Goal: Task Accomplishment & Management: Manage account settings

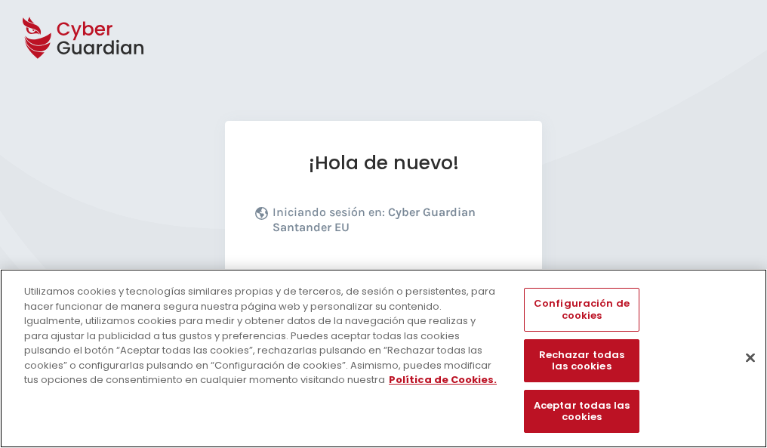
scroll to position [185, 0]
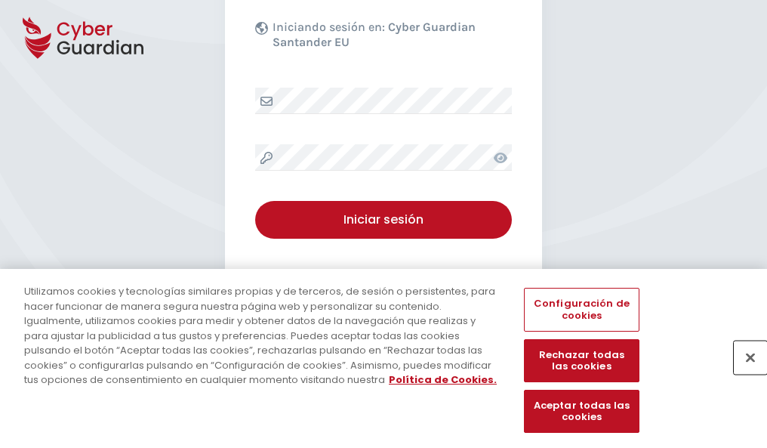
click at [743, 373] on button "Cerrar" at bounding box center [750, 356] width 33 height 33
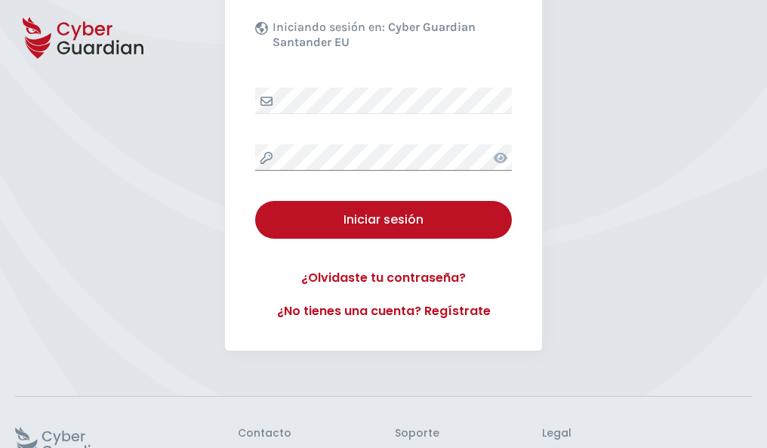
scroll to position [294, 0]
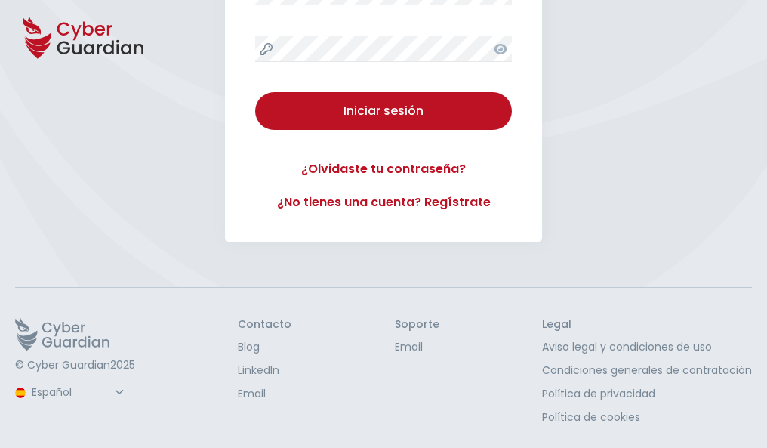
click at [255, 92] on button "Iniciar sesión" at bounding box center [383, 111] width 257 height 38
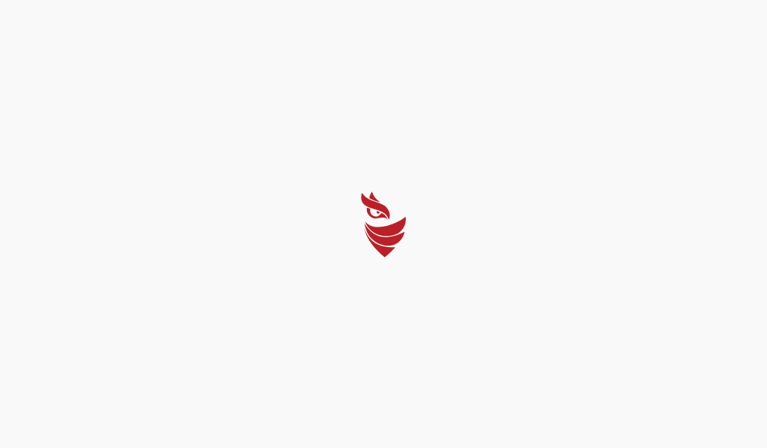
scroll to position [0, 0]
select select "Português (BR)"
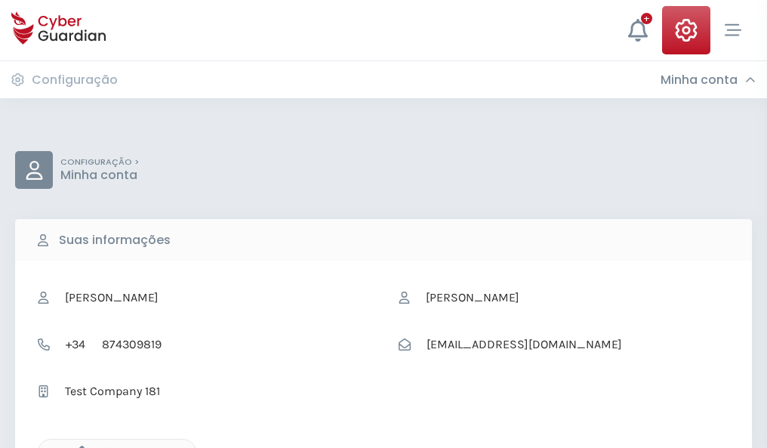
click at [78, 446] on icon "button" at bounding box center [78, 451] width 13 height 13
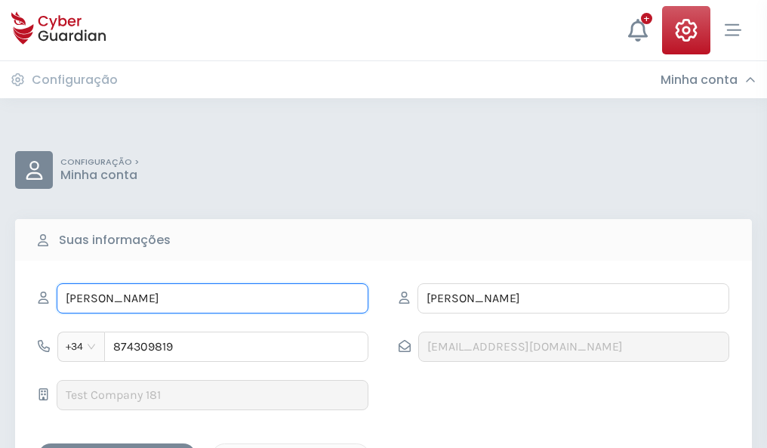
click at [212, 298] on input "ARTEMIO" at bounding box center [213, 298] width 312 height 30
type input "A"
type input "Nieves"
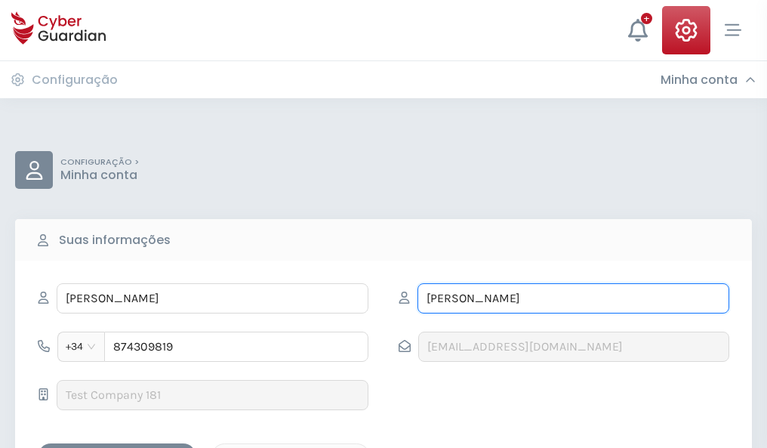
click at [573, 298] on input "BAENA" at bounding box center [573, 298] width 312 height 30
type input "B"
type input "Burgos"
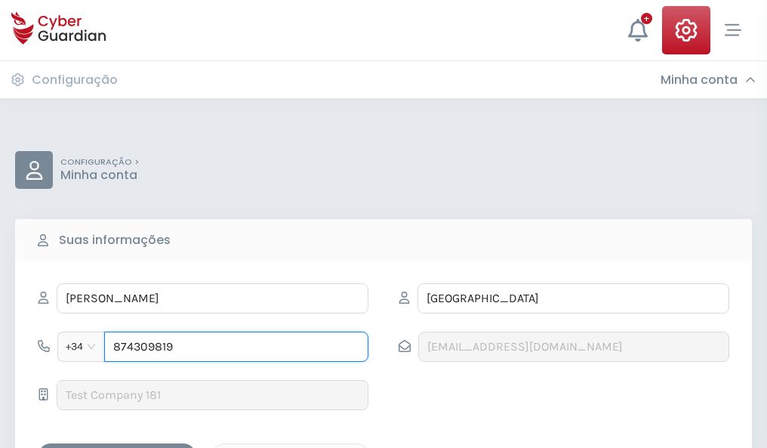
click at [236, 347] on input "874309819" at bounding box center [236, 346] width 264 height 30
type input "8"
type input "827696972"
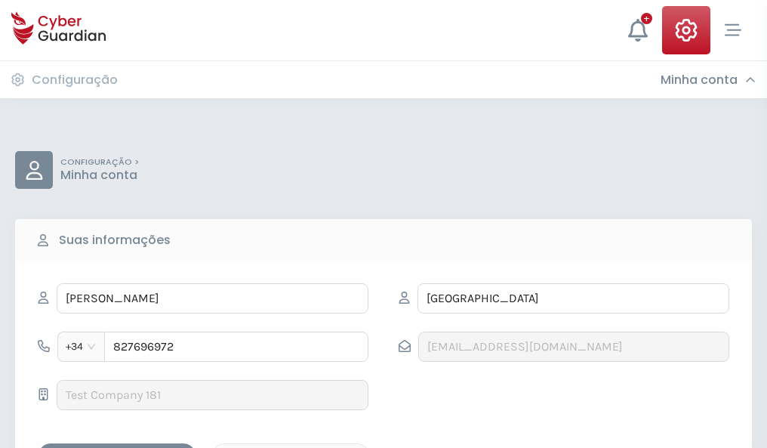
click at [117, 447] on div "Salvar alterações" at bounding box center [117, 456] width 136 height 19
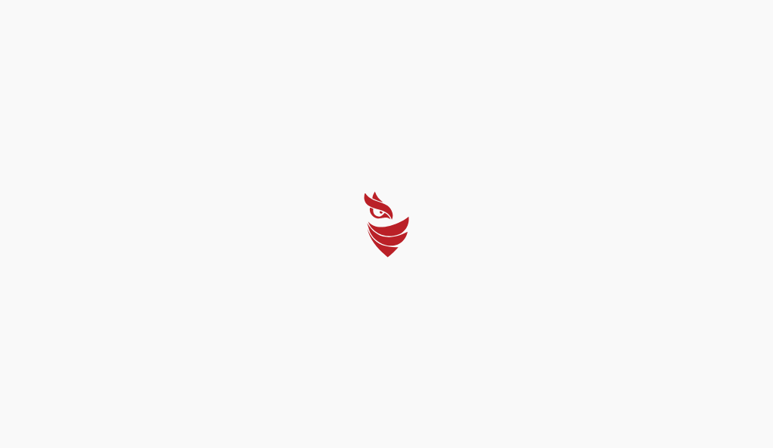
select select "Português (BR)"
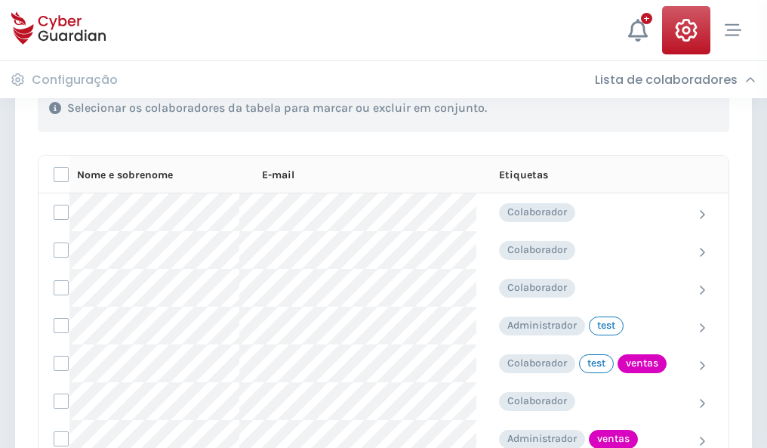
scroll to position [684, 0]
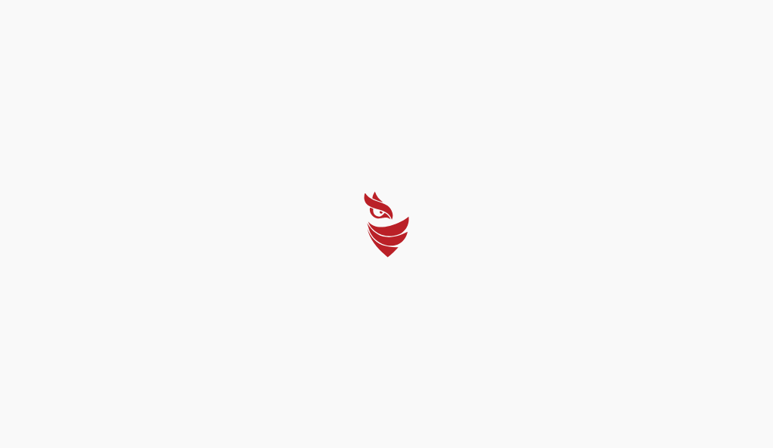
select select "Português (BR)"
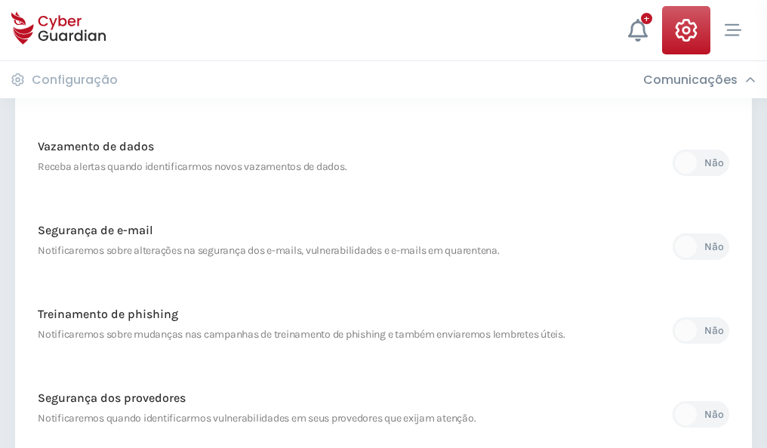
scroll to position [795, 0]
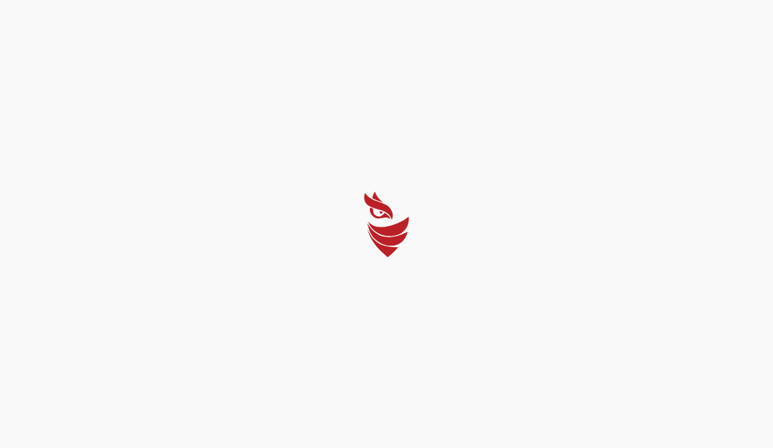
select select "Português (BR)"
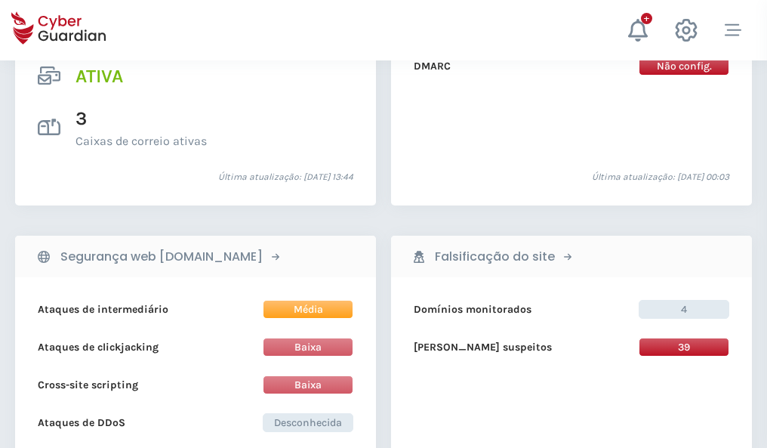
scroll to position [1534, 0]
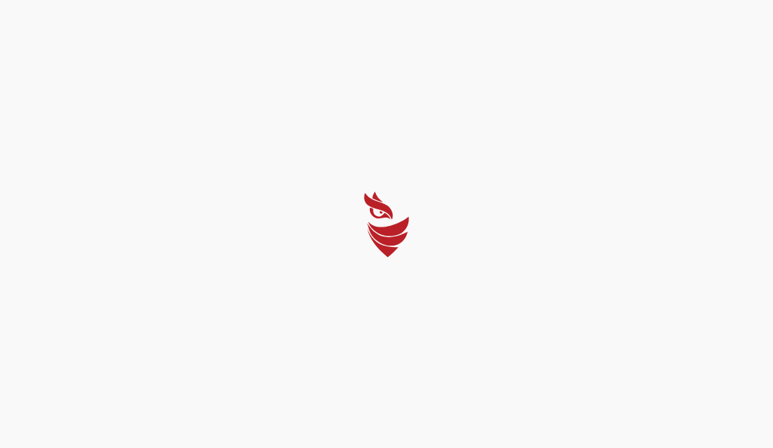
select select "Português (BR)"
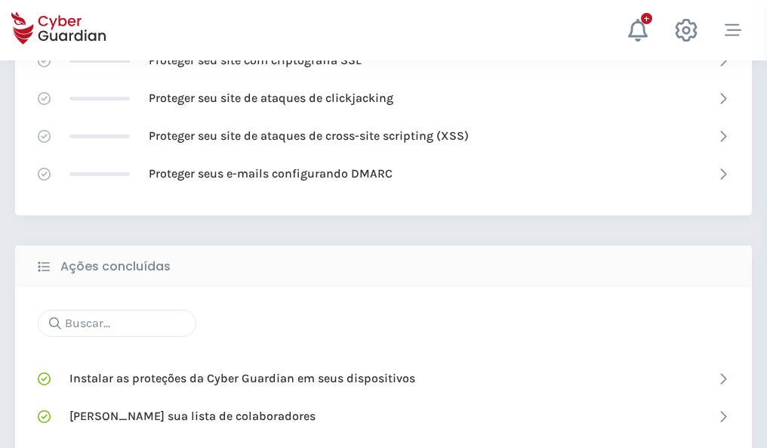
scroll to position [1006, 0]
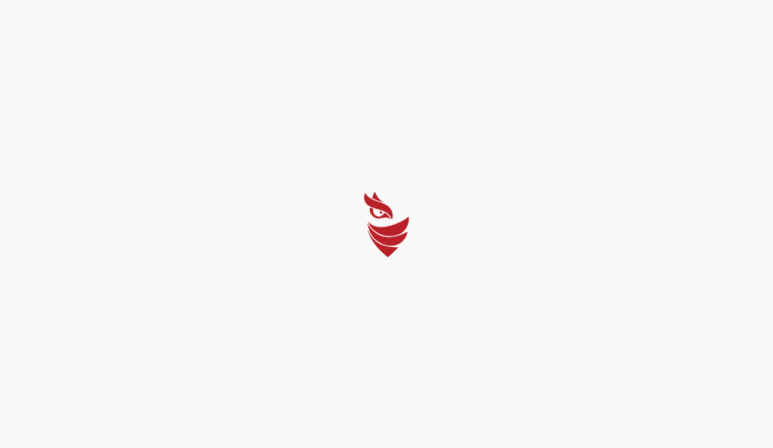
select select "Português (BR)"
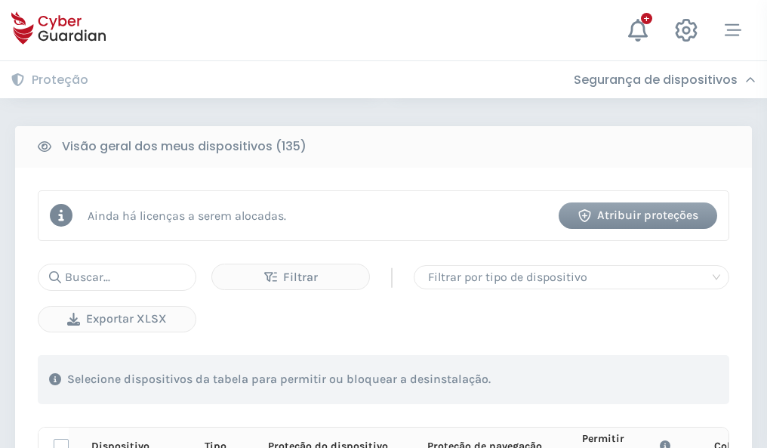
scroll to position [1334, 0]
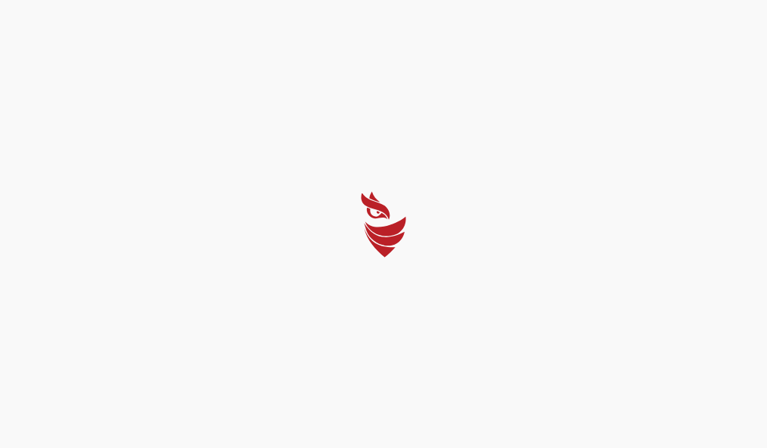
select select "Português (BR)"
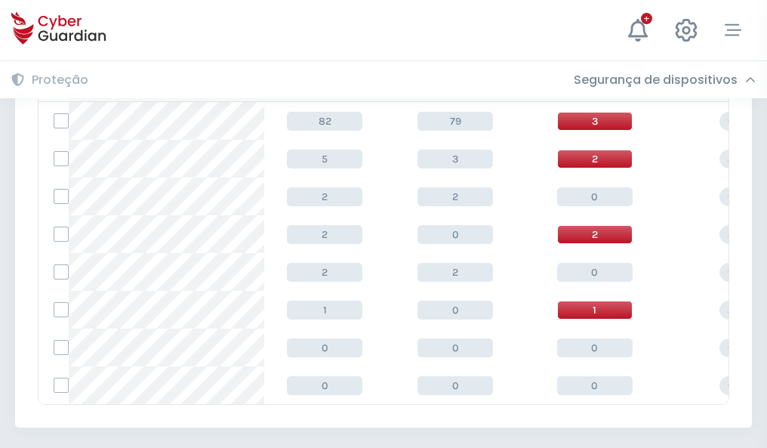
scroll to position [701, 0]
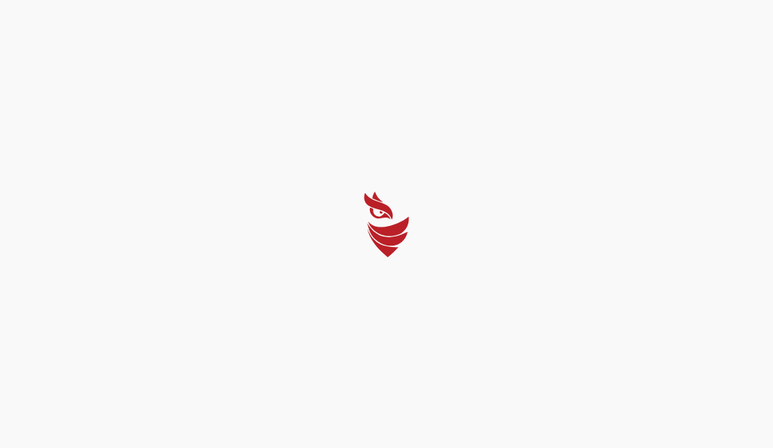
select select "Português (BR)"
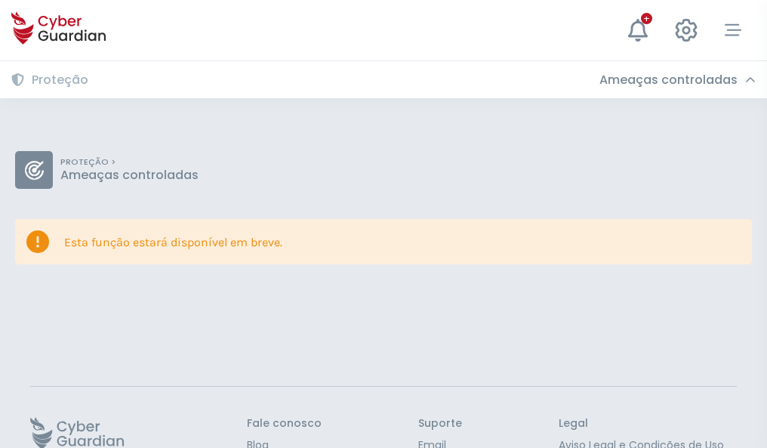
scroll to position [98, 0]
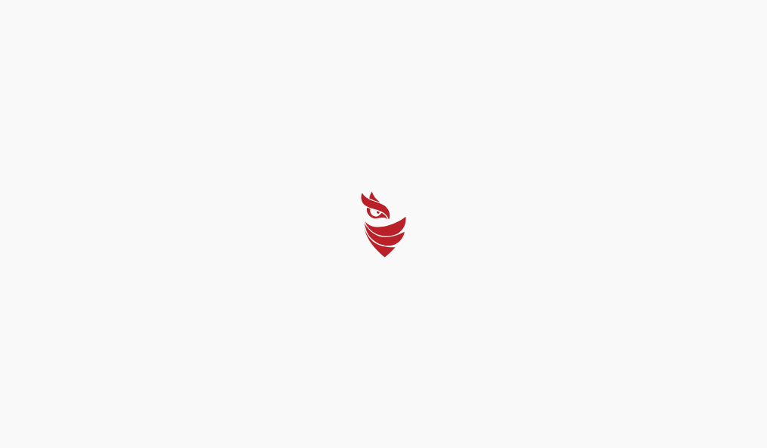
select select "Português (BR)"
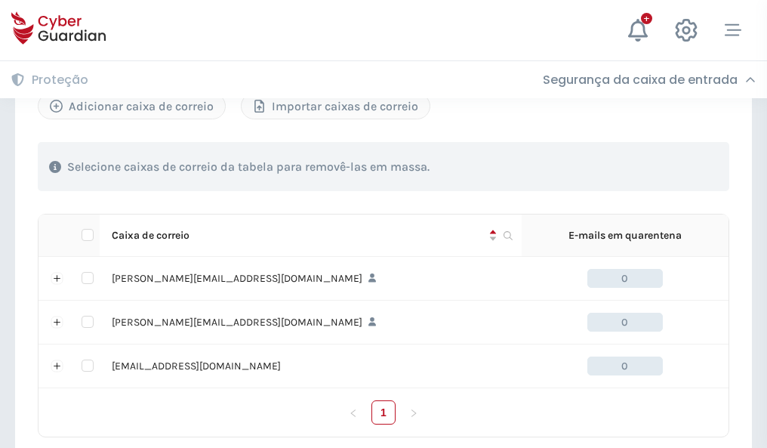
scroll to position [700, 0]
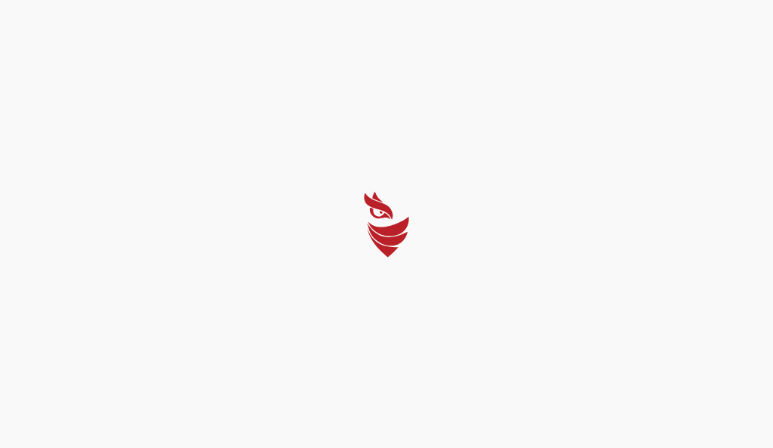
select select "Português (BR)"
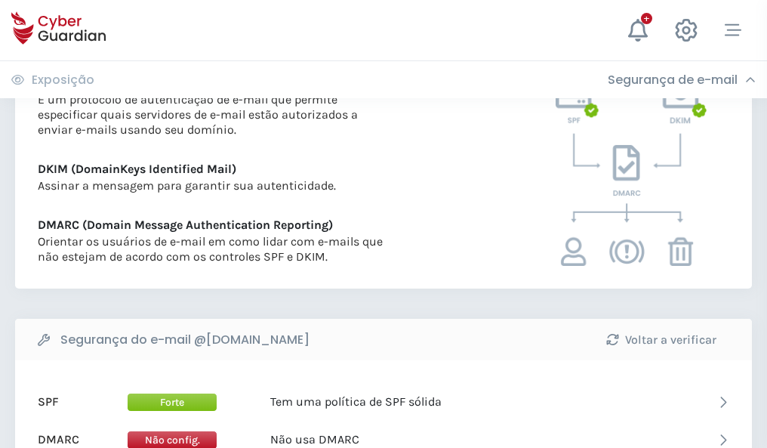
scroll to position [815, 0]
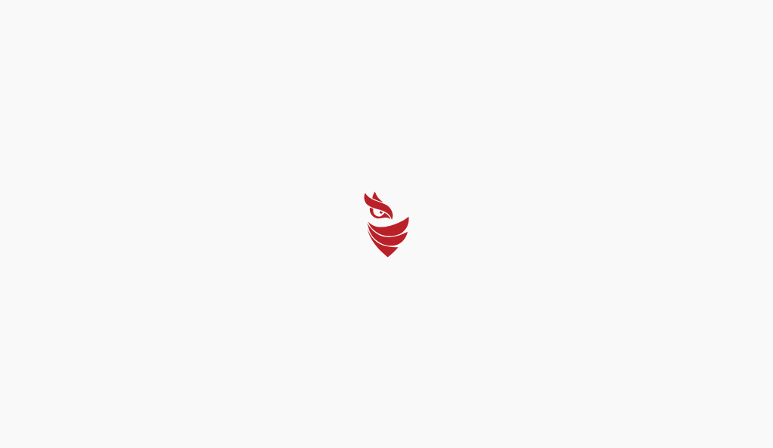
select select "Português (BR)"
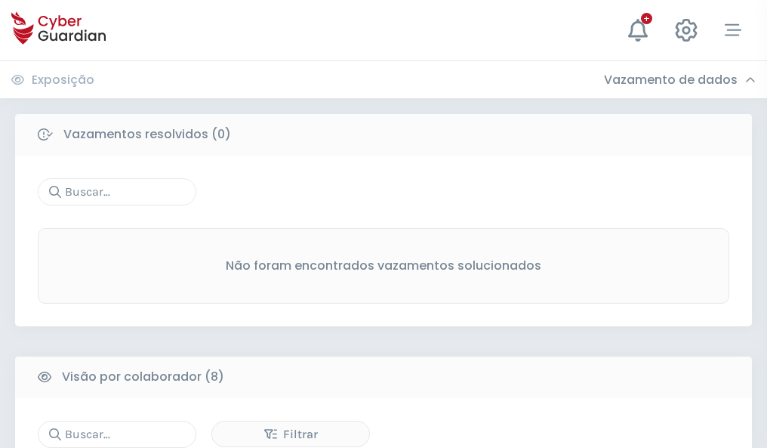
scroll to position [1286, 0]
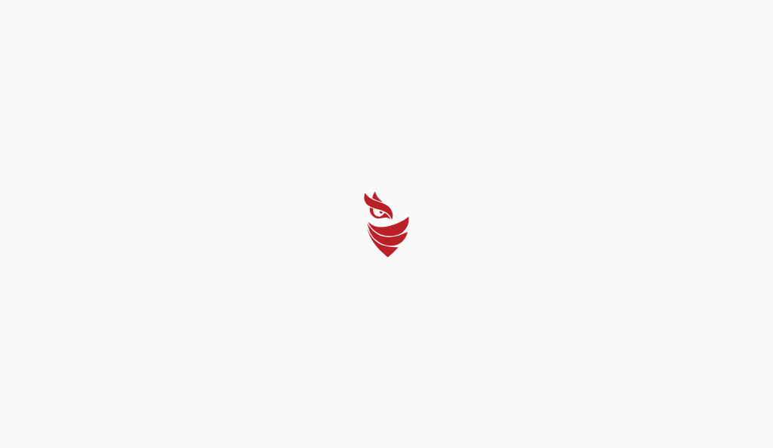
select select "Português (BR)"
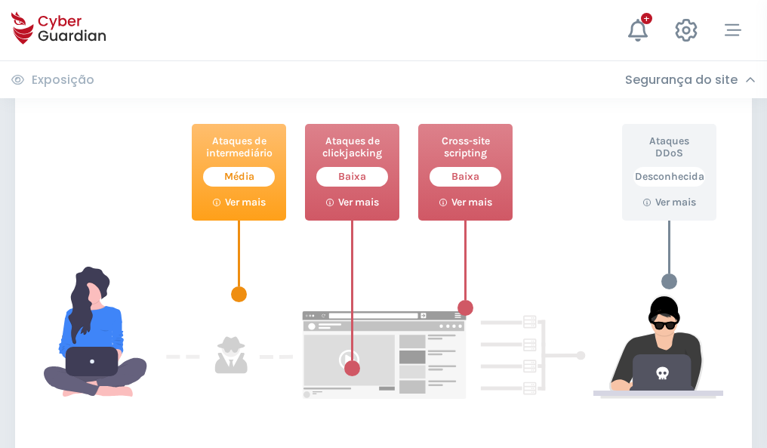
scroll to position [822, 0]
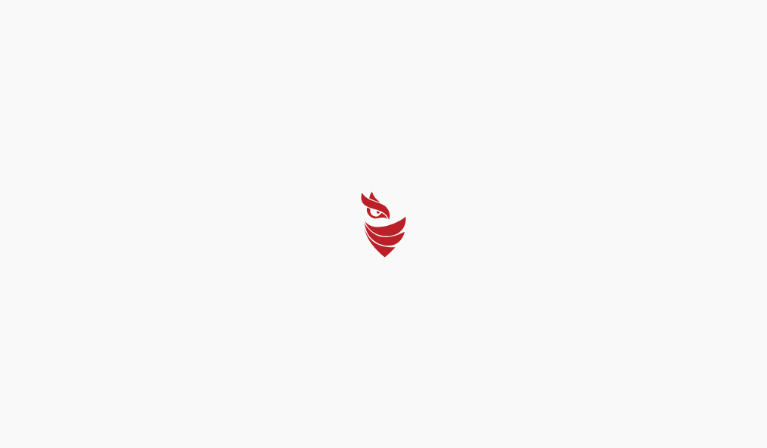
select select "Português (BR)"
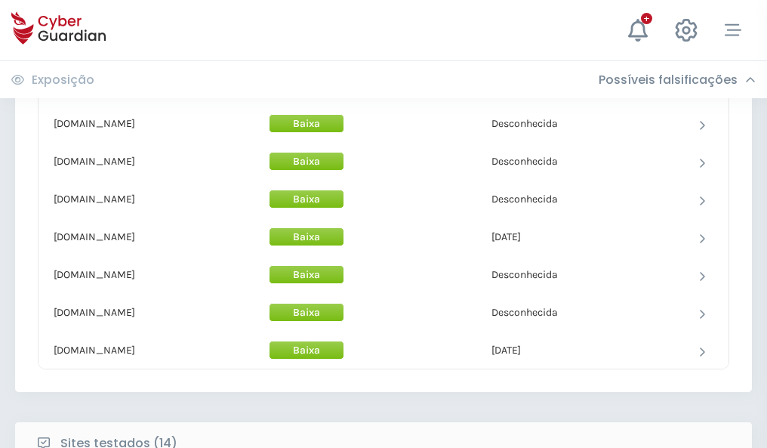
scroll to position [1472, 0]
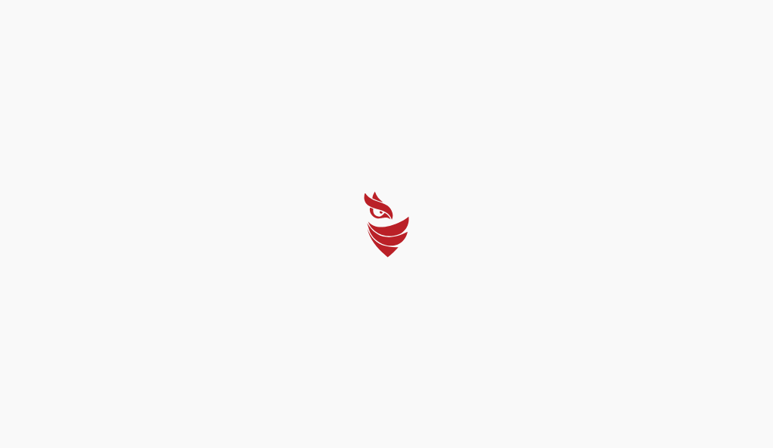
select select "Português (BR)"
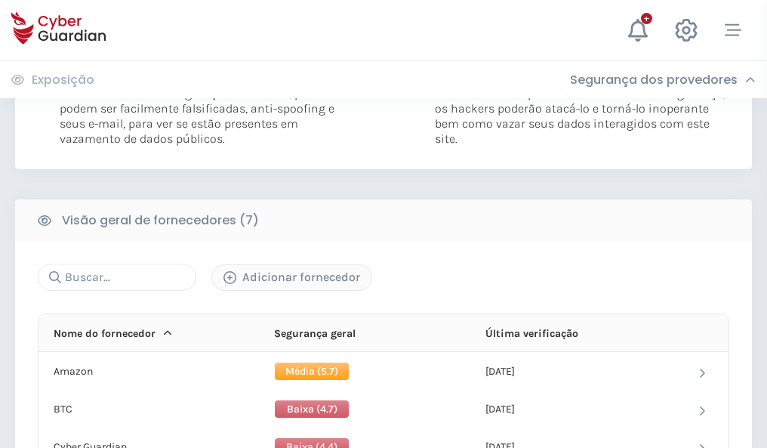
scroll to position [996, 0]
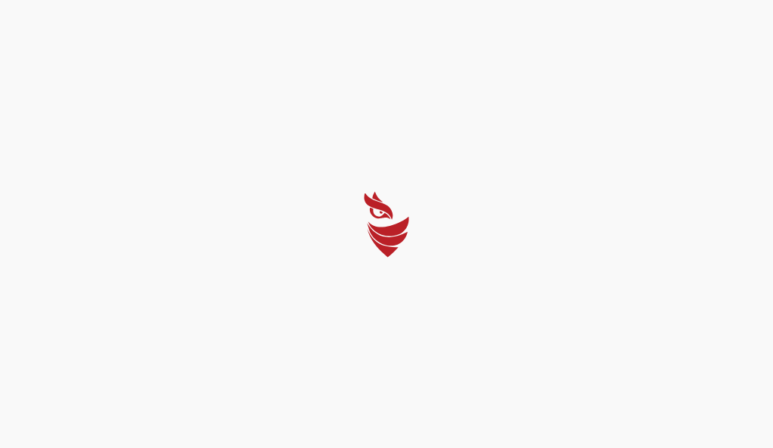
select select "Português (BR)"
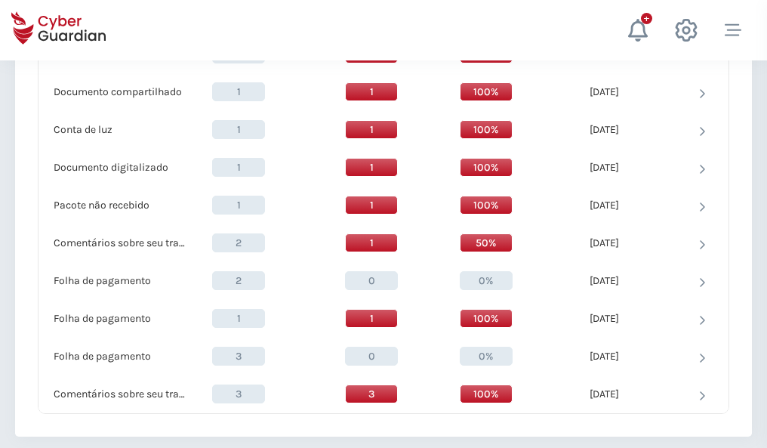
scroll to position [1565, 0]
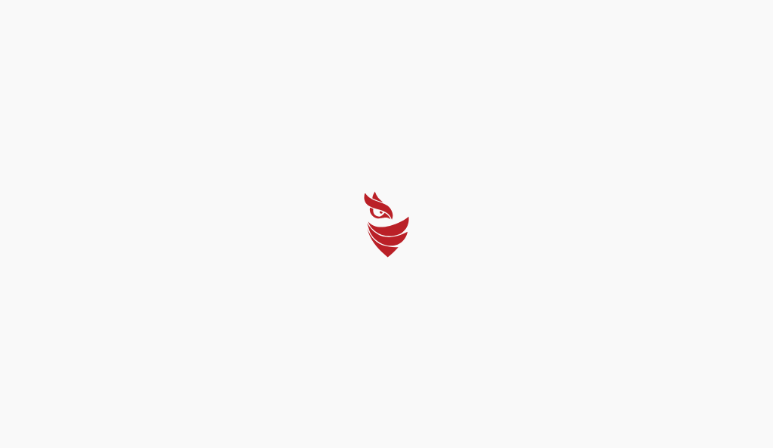
select select "Português (BR)"
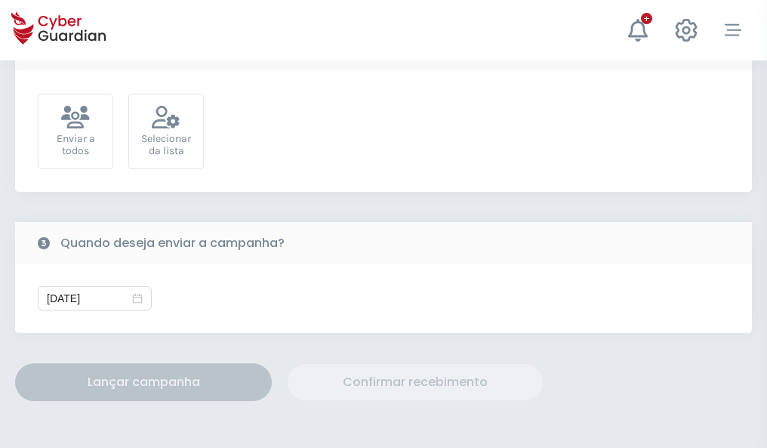
scroll to position [553, 0]
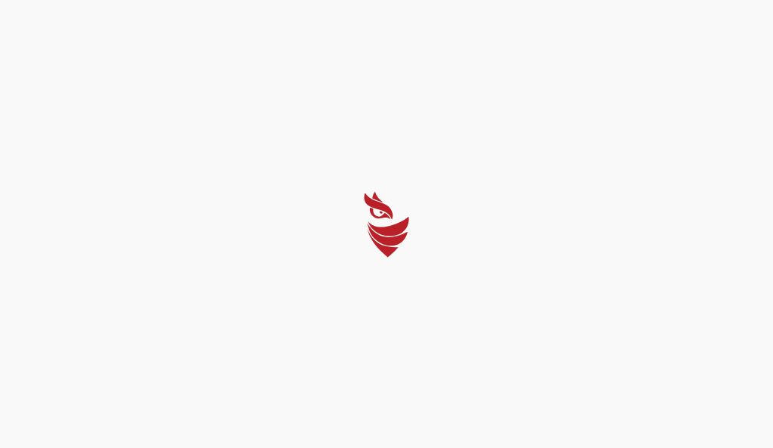
select select "Português (BR)"
